Goal: Transaction & Acquisition: Purchase product/service

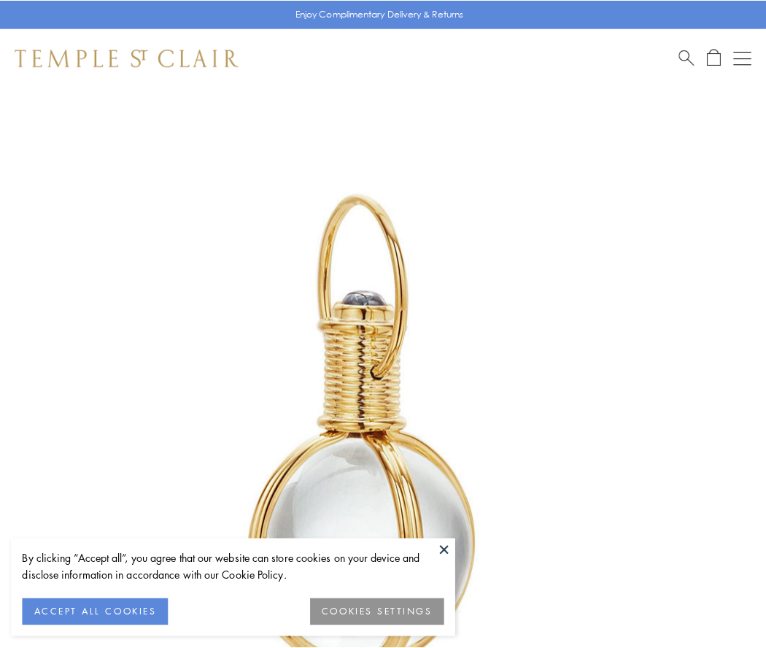
scroll to position [381, 0]
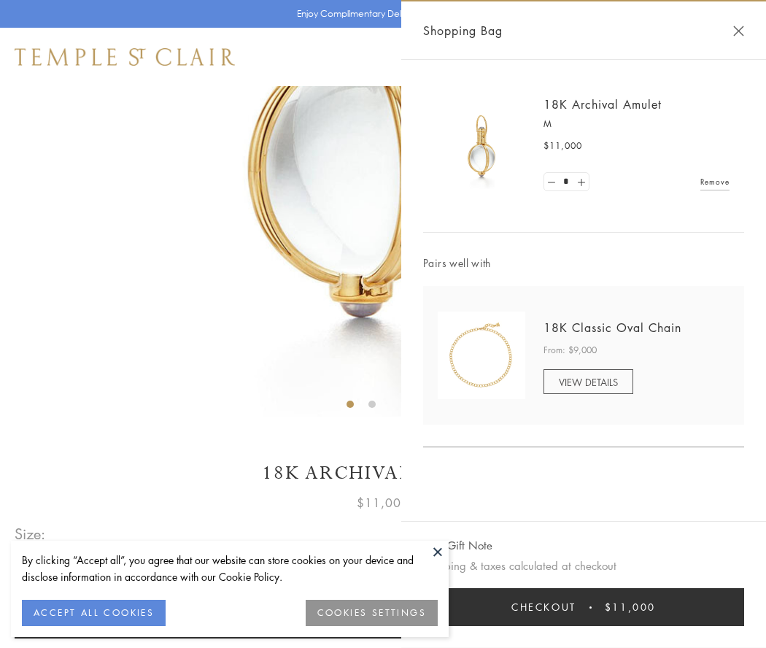
click at [583, 607] on button "Checkout $11,000" at bounding box center [583, 607] width 321 height 38
